Goal: Information Seeking & Learning: Check status

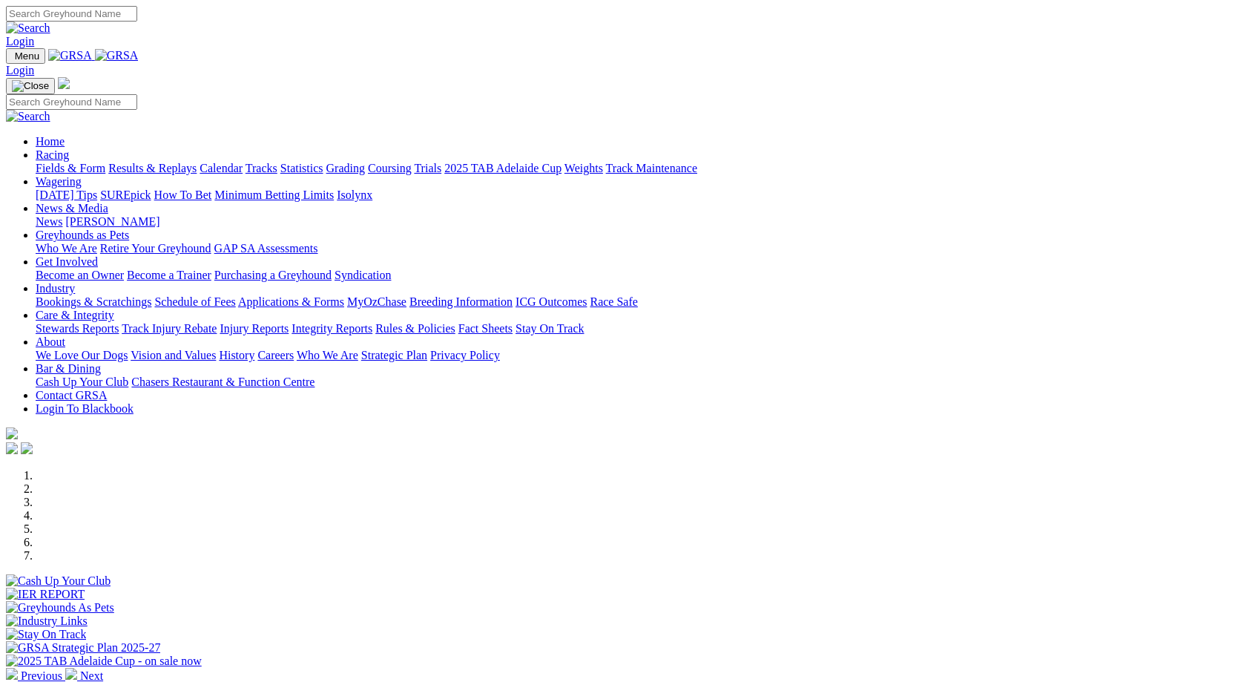
scroll to position [148, 0]
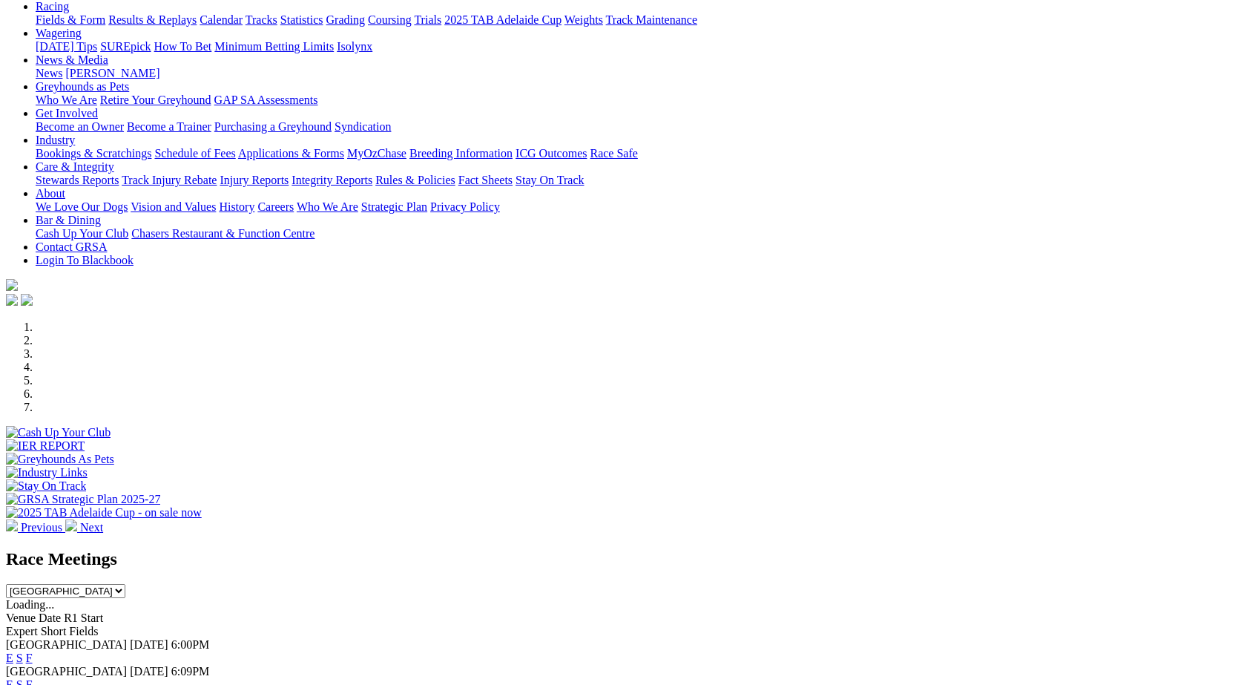
click at [125, 584] on select "[GEOGRAPHIC_DATA] [GEOGRAPHIC_DATA] [GEOGRAPHIC_DATA] [GEOGRAPHIC_DATA] [GEOGRA…" at bounding box center [65, 591] width 119 height 14
select select "QLD"
click at [125, 584] on select "[GEOGRAPHIC_DATA] [GEOGRAPHIC_DATA] [GEOGRAPHIC_DATA] [GEOGRAPHIC_DATA] [GEOGRA…" at bounding box center [65, 591] width 119 height 14
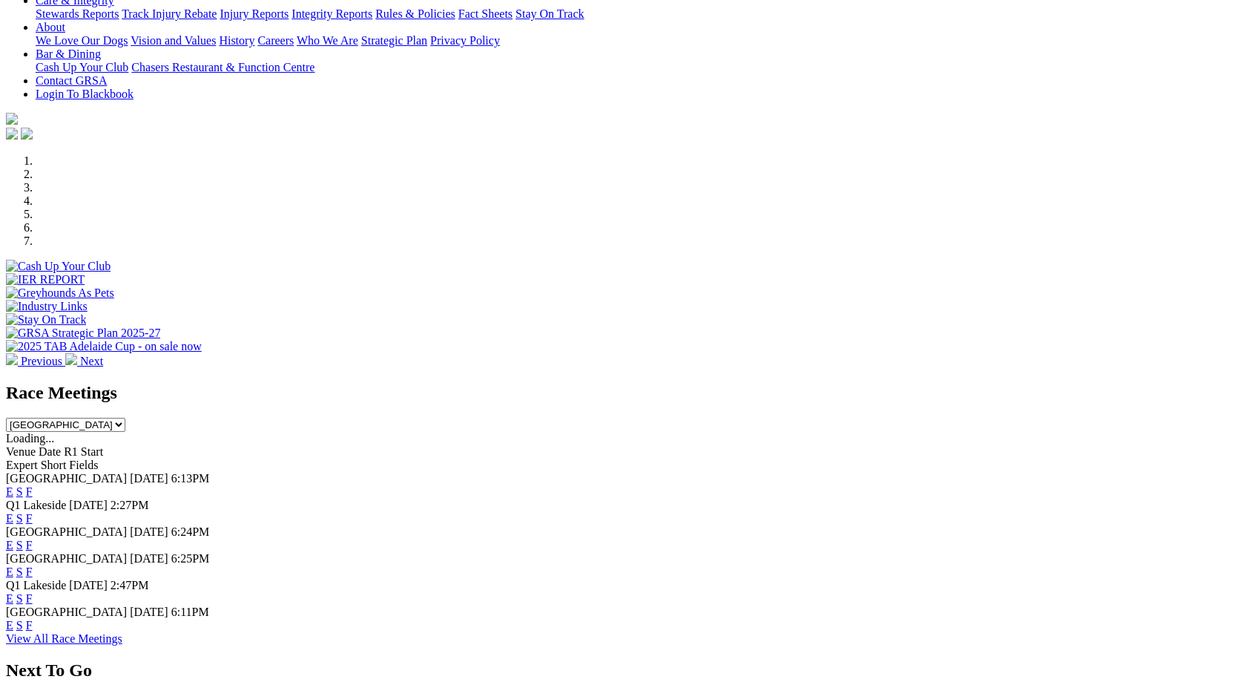
scroll to position [371, 0]
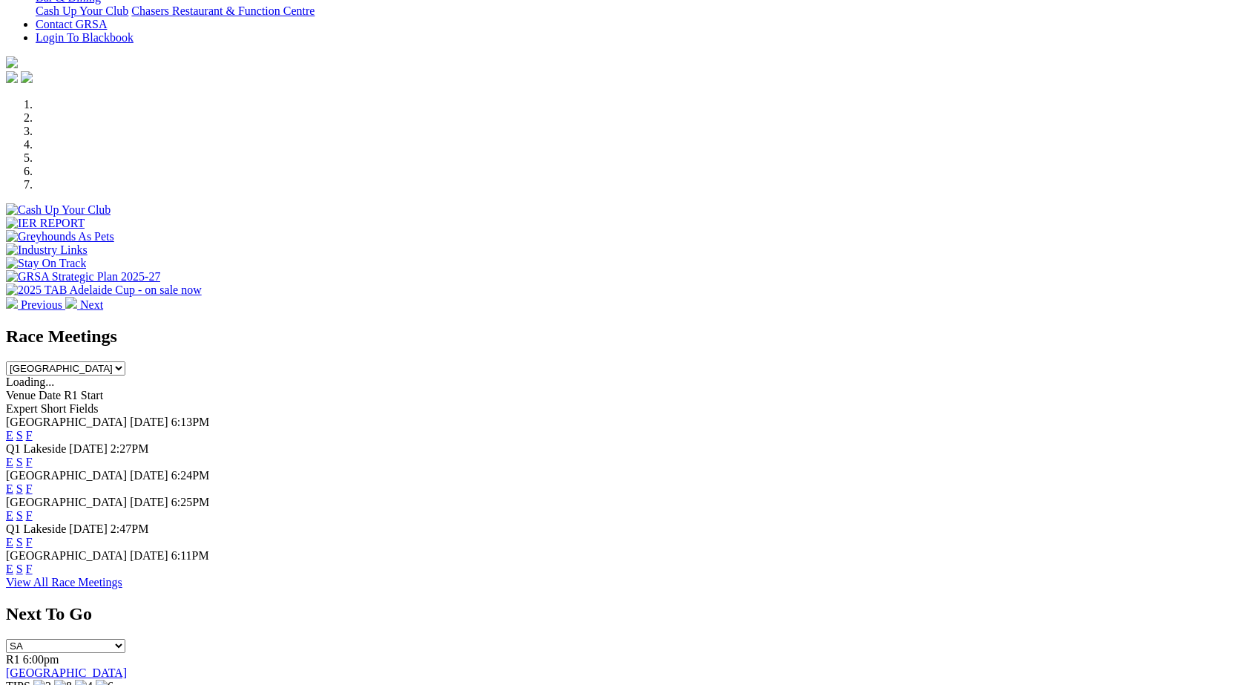
click at [33, 574] on link "F" at bounding box center [29, 568] width 7 height 13
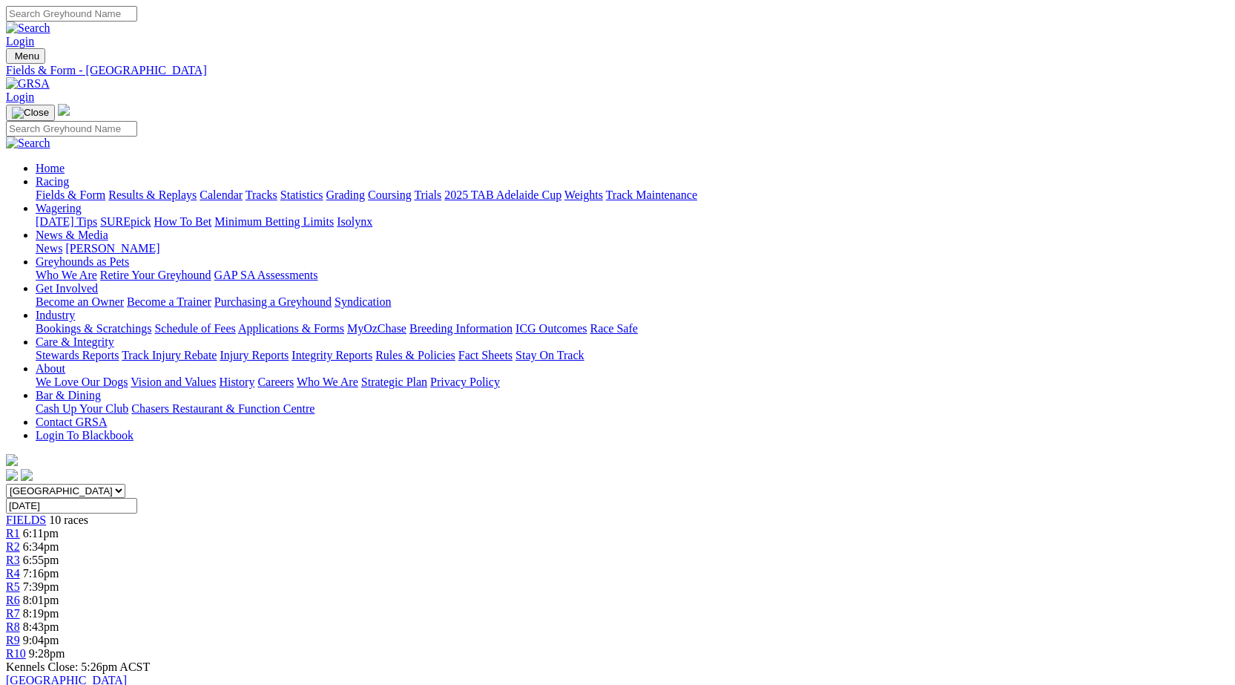
click at [125, 484] on select "[GEOGRAPHIC_DATA] [GEOGRAPHIC_DATA] [GEOGRAPHIC_DATA] [GEOGRAPHIC_DATA] [GEOGRA…" at bounding box center [65, 491] width 119 height 14
select select "SA"
click at [125, 484] on select "[GEOGRAPHIC_DATA] [GEOGRAPHIC_DATA] [GEOGRAPHIC_DATA] [GEOGRAPHIC_DATA] [GEOGRA…" at bounding box center [65, 491] width 119 height 14
